Goal: Information Seeking & Learning: Find specific page/section

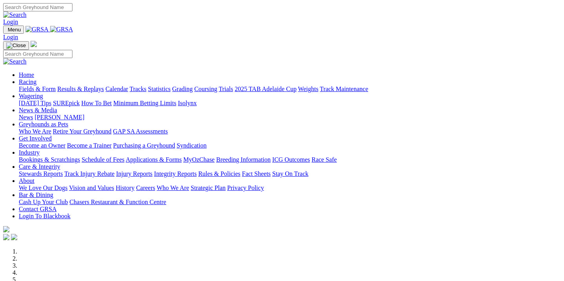
scroll to position [256, 0]
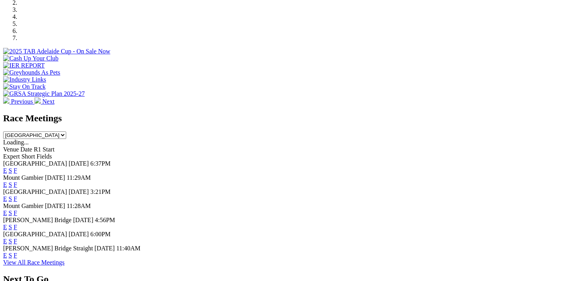
click at [17, 167] on link "F" at bounding box center [16, 170] width 4 height 7
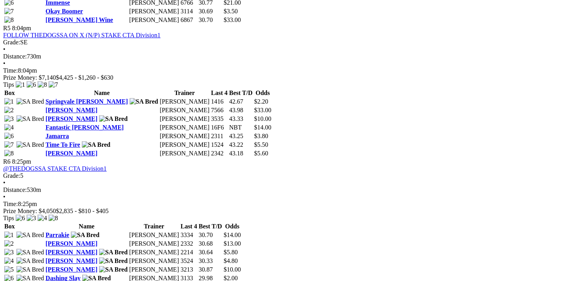
scroll to position [942, 0]
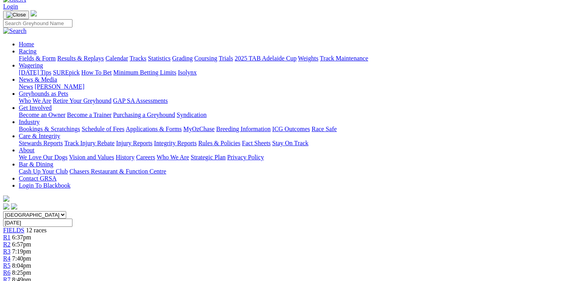
scroll to position [47, 0]
